Goal: Find contact information: Find contact information

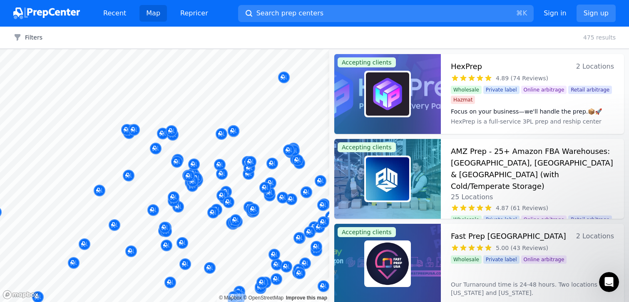
click at [233, 191] on div at bounding box center [219, 189] width 160 height 7
click at [239, 178] on div at bounding box center [276, 176] width 160 height 7
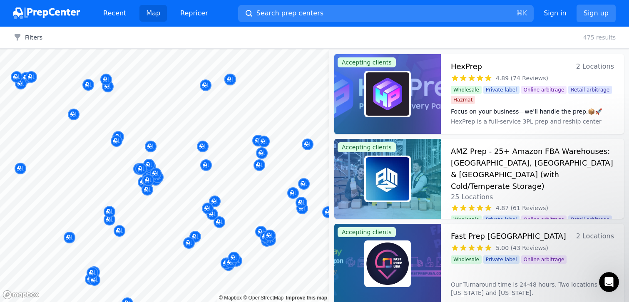
drag, startPoint x: 237, startPoint y: 193, endPoint x: 269, endPoint y: 159, distance: 46.5
click at [269, 159] on body "Recent Map Repricer Search prep centers ⌘ K Open main menu Sign in Sign up Filt…" at bounding box center [314, 151] width 629 height 302
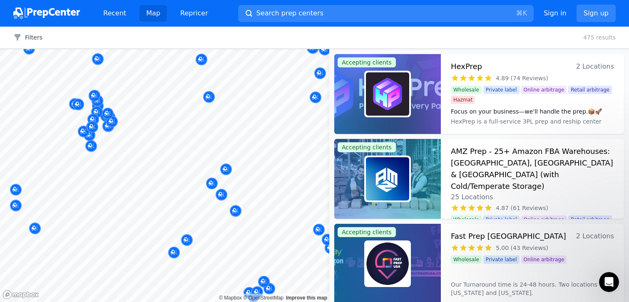
click at [205, 213] on div at bounding box center [229, 214] width 160 height 7
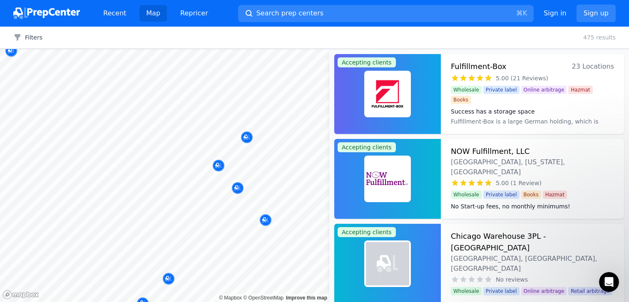
click at [235, 188] on div at bounding box center [219, 189] width 160 height 7
click at [199, 213] on div at bounding box center [266, 211] width 160 height 7
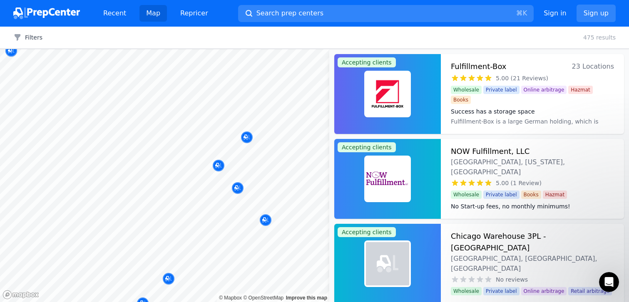
click at [199, 213] on div at bounding box center [266, 211] width 160 height 7
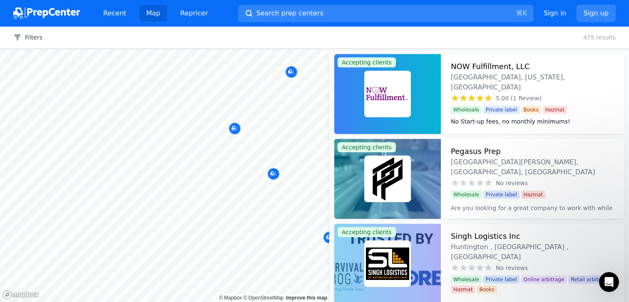
click at [272, 176] on div at bounding box center [276, 176] width 160 height 7
click at [265, 140] on div at bounding box center [236, 139] width 160 height 7
click at [574, 94] on div "5.00 (1 Review)" at bounding box center [532, 98] width 163 height 8
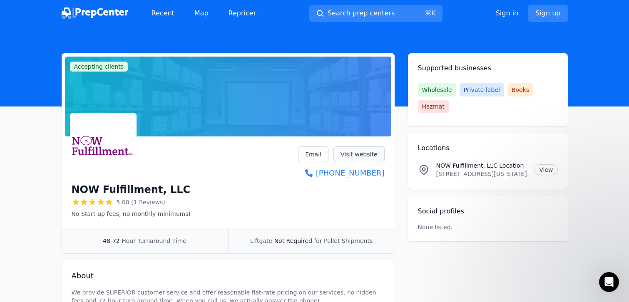
click at [360, 155] on link "Visit website" at bounding box center [358, 154] width 51 height 16
click at [344, 151] on link "Visit website" at bounding box center [358, 154] width 51 height 16
drag, startPoint x: 390, startPoint y: 174, endPoint x: 342, endPoint y: 174, distance: 47.8
click at [342, 174] on div "NOW Fulfillment, LLC 5.00 (1 Reviews) No Start-up fees, no monthly minimums! Em…" at bounding box center [228, 184] width 333 height 88
click at [384, 171] on div "NOW Fulfillment, LLC 5.00 (1 Reviews) No Start-up fees, no monthly minimums! Em…" at bounding box center [228, 184] width 333 height 88
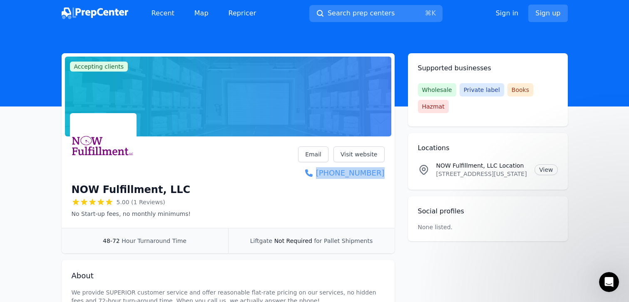
copy link "[PHONE_NUMBER]"
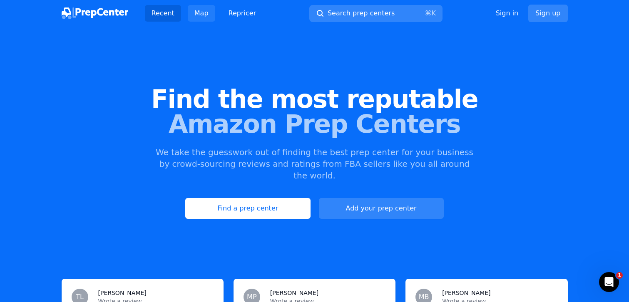
click at [205, 16] on link "Map" at bounding box center [201, 13] width 27 height 17
